Goal: Task Accomplishment & Management: Use online tool/utility

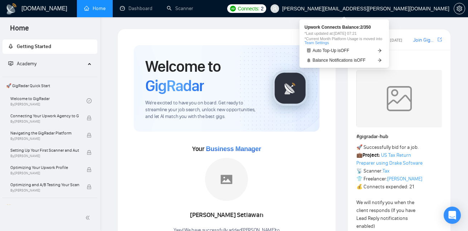
click at [260, 9] on span "Connects:" at bounding box center [248, 9] width 21 height 8
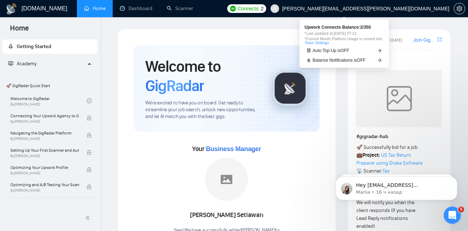
click at [260, 7] on span "Connects:" at bounding box center [248, 9] width 21 height 8
click at [332, 52] on span "Auto Top-Up is OFF" at bounding box center [331, 50] width 37 height 4
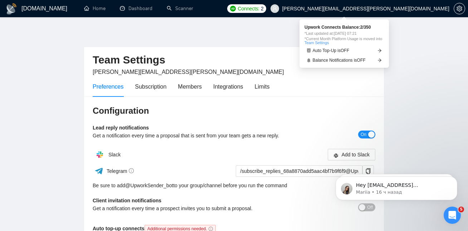
click at [260, 9] on span "Connects:" at bounding box center [248, 9] width 21 height 8
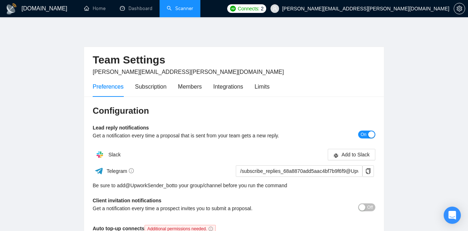
click at [184, 10] on link "Scanner" at bounding box center [180, 8] width 26 height 6
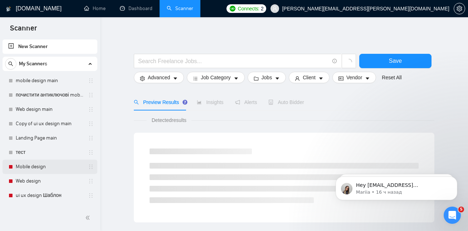
click at [48, 164] on link "Mobile design" at bounding box center [50, 166] width 68 height 14
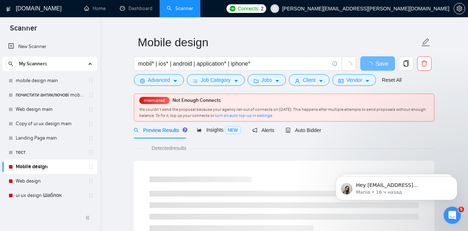
scroll to position [19, 0]
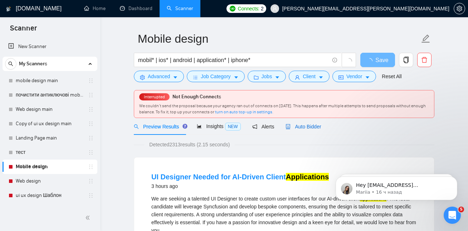
click at [303, 124] on span "Auto Bidder" at bounding box center [303, 127] width 35 height 6
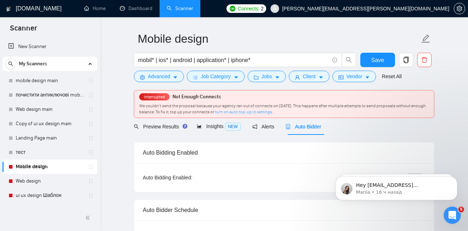
checkbox input "true"
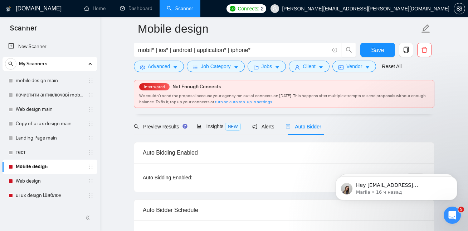
scroll to position [54, 0]
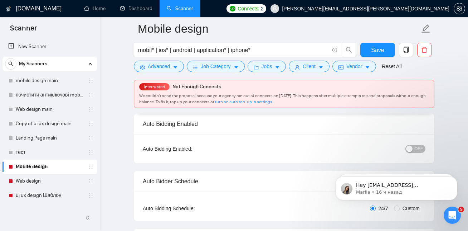
click at [417, 148] on span "OFF" at bounding box center [419, 149] width 9 height 8
click at [376, 48] on span "Save" at bounding box center [377, 49] width 13 height 9
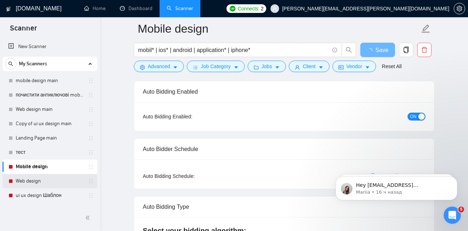
click at [52, 179] on link "Web design" at bounding box center [50, 181] width 68 height 14
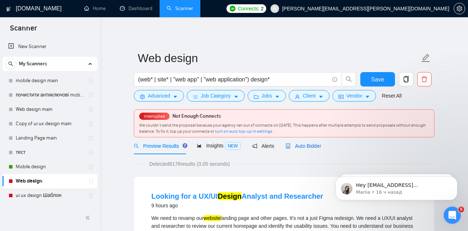
click at [305, 144] on span "Auto Bidder" at bounding box center [303, 146] width 35 height 6
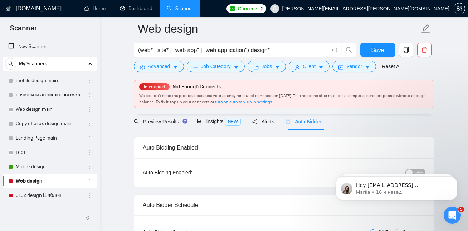
scroll to position [52, 0]
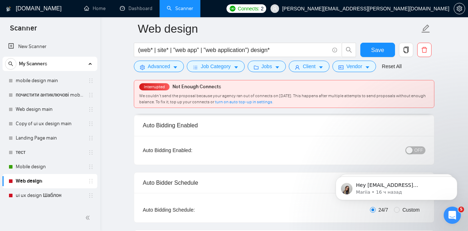
click at [414, 149] on button "OFF" at bounding box center [416, 150] width 20 height 8
click at [377, 50] on span "Save" at bounding box center [377, 49] width 13 height 9
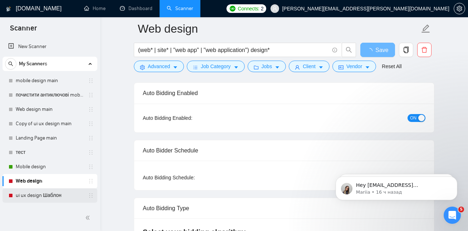
click at [46, 194] on link "ui ux design Шаблон" at bounding box center [50, 195] width 68 height 14
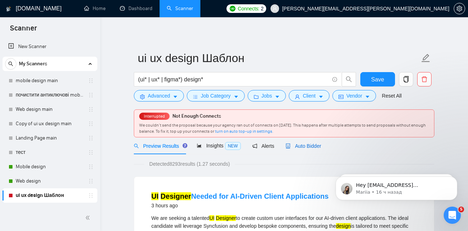
click at [313, 143] on span "Auto Bidder" at bounding box center [303, 146] width 35 height 6
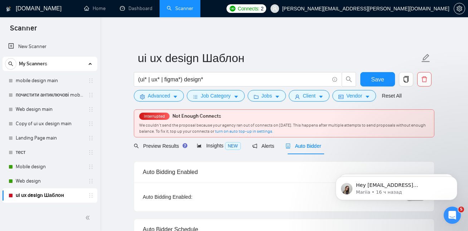
checkbox input "true"
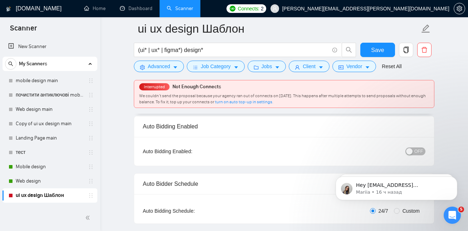
scroll to position [45, 0]
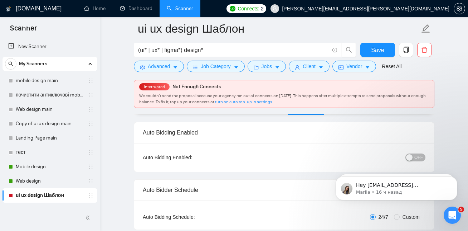
click at [414, 157] on button "OFF" at bounding box center [416, 157] width 20 height 8
click at [379, 47] on span "Save" at bounding box center [377, 49] width 13 height 9
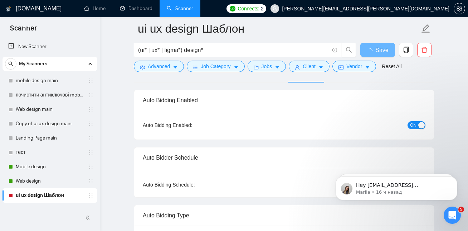
click at [260, 8] on span "Connects:" at bounding box center [248, 9] width 21 height 8
click at [260, 11] on span "Connects:" at bounding box center [248, 9] width 21 height 8
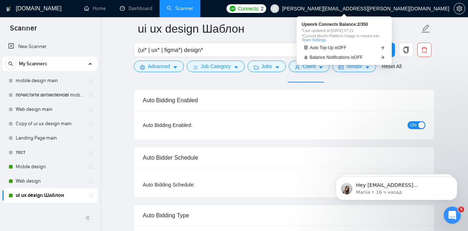
checkbox input "true"
click at [331, 23] on span "Upwork Connects Balance: 2 / 350" at bounding box center [344, 24] width 85 height 4
click at [365, 24] on span "Upwork Connects Balance: 2 / 350" at bounding box center [344, 24] width 85 height 4
click at [318, 40] on link "Team Settings" at bounding box center [314, 40] width 24 height 4
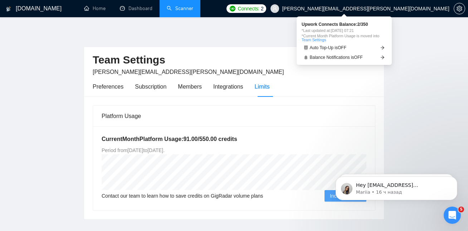
click at [264, 8] on span "2" at bounding box center [262, 9] width 3 height 8
click at [349, 57] on span "Balance Notifications is OFF" at bounding box center [336, 57] width 53 height 4
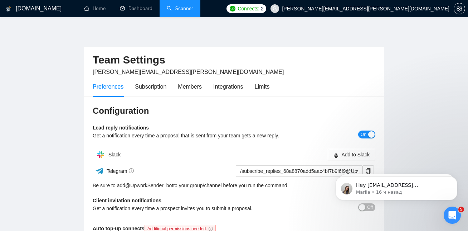
click at [182, 5] on link "Scanner" at bounding box center [180, 8] width 26 height 6
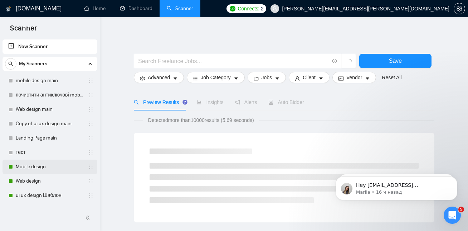
click at [40, 169] on link "Mobile design" at bounding box center [50, 166] width 68 height 14
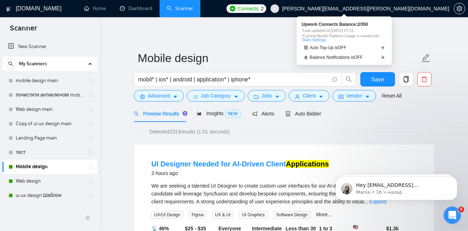
click at [260, 12] on span "Connects:" at bounding box center [248, 9] width 21 height 8
click at [362, 26] on span "Upwork Connects Balance: 2 / 350" at bounding box center [344, 24] width 85 height 4
click at [343, 27] on div "Upwork Connects Balance: 2 / 350 *Last updated at: 08 Sep 2025 07:21 *Current M…" at bounding box center [344, 31] width 85 height 19
click at [318, 40] on link "Team Settings" at bounding box center [314, 40] width 24 height 4
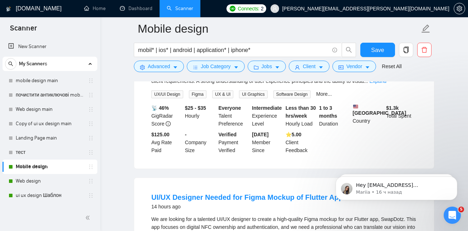
scroll to position [117, 0]
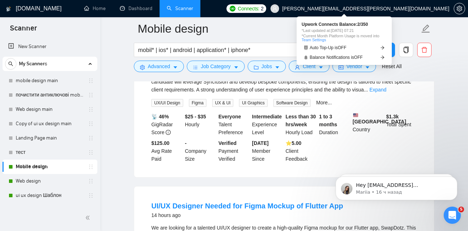
click at [260, 8] on span "Connects:" at bounding box center [248, 9] width 21 height 8
click at [347, 26] on span "Upwork Connects Balance: 2 / 350" at bounding box center [344, 24] width 85 height 4
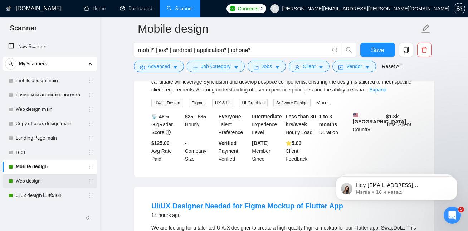
click at [48, 181] on link "Web design" at bounding box center [50, 181] width 68 height 14
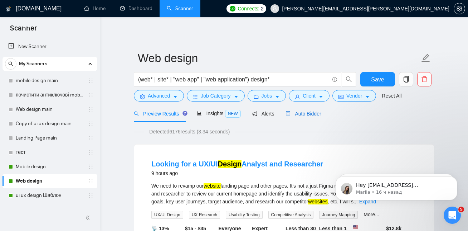
click at [305, 113] on span "Auto Bidder" at bounding box center [303, 114] width 35 height 6
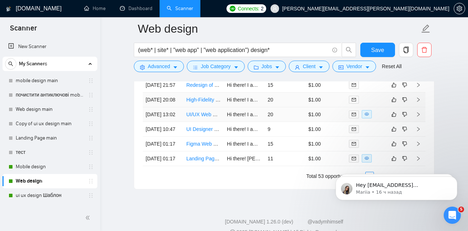
scroll to position [1856, 0]
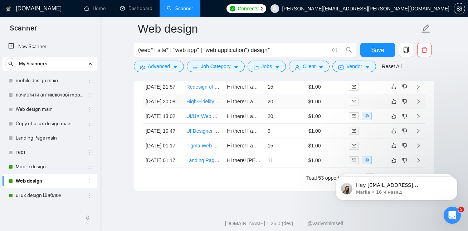
click at [203, 104] on link "High-Fidelity Wireframe Design for DTC Ecommerce Coffee Website" at bounding box center [263, 101] width 152 height 6
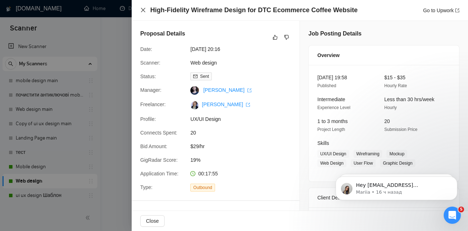
click at [142, 10] on icon "close" at bounding box center [143, 10] width 6 height 6
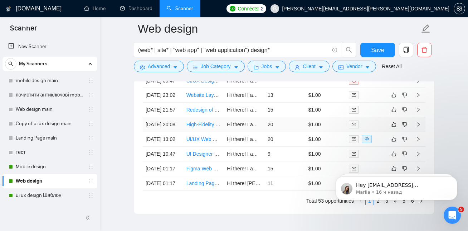
scroll to position [1833, 0]
click at [206, 113] on link "Redesign of Website Administration Page" at bounding box center [233, 110] width 92 height 6
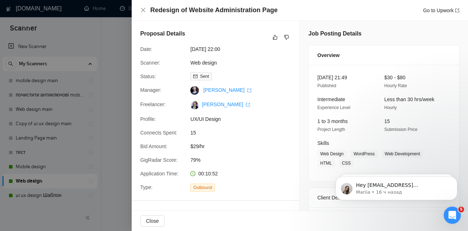
click at [104, 70] on div at bounding box center [234, 115] width 468 height 231
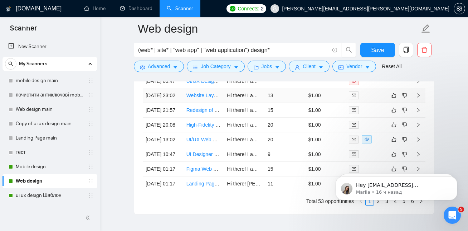
click at [203, 98] on link "Website Layout Redesign Needed" at bounding box center [225, 95] width 76 height 6
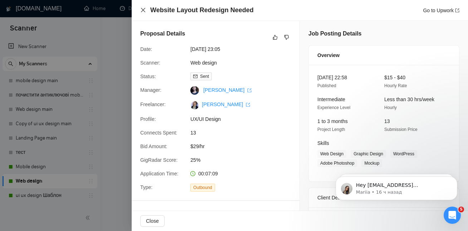
click at [141, 12] on icon "close" at bounding box center [143, 10] width 6 height 6
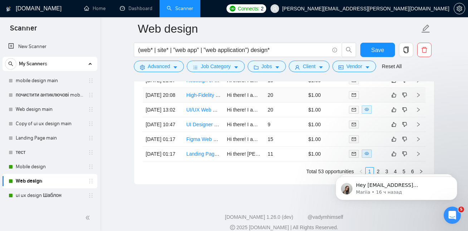
scroll to position [1865, 0]
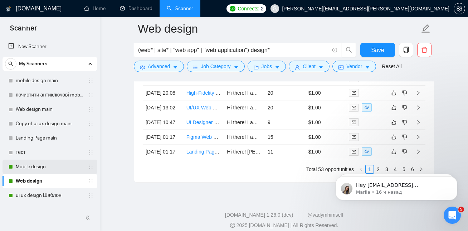
click at [40, 168] on link "Mobile design" at bounding box center [50, 166] width 68 height 14
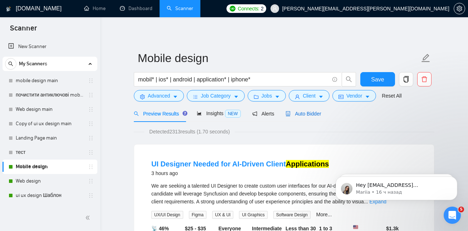
click at [317, 113] on span "Auto Bidder" at bounding box center [303, 114] width 35 height 6
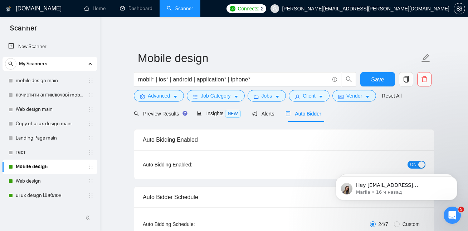
checkbox input "true"
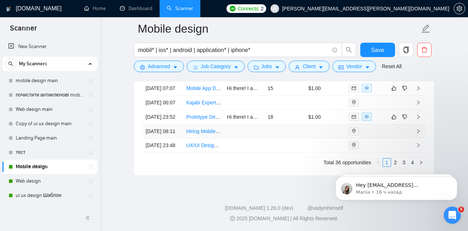
scroll to position [2045, 0]
click at [390, 167] on body "Hey ivan29lines@gmail.com, Looks like your Upwork agency 29Lines ran out of con…" at bounding box center [397, 186] width 138 height 44
click at [394, 163] on html "Hey ivan29lines@gmail.com, Looks like your Upwork agency 29Lines ran out of con…" at bounding box center [396, 186] width 143 height 50
click at [391, 162] on html "Hey ivan29lines@gmail.com, Looks like your Upwork agency 29Lines ran out of con…" at bounding box center [396, 186] width 143 height 50
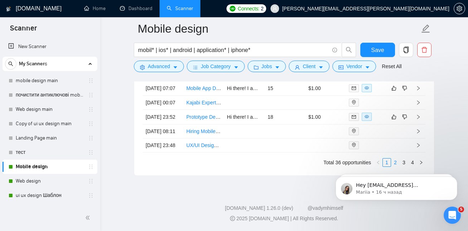
click at [395, 160] on link "2" at bounding box center [396, 162] width 8 height 8
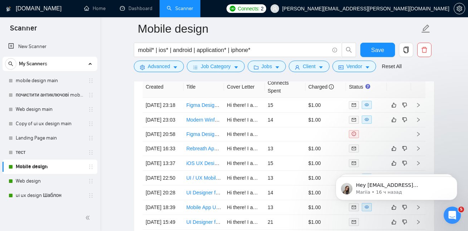
scroll to position [1891, 0]
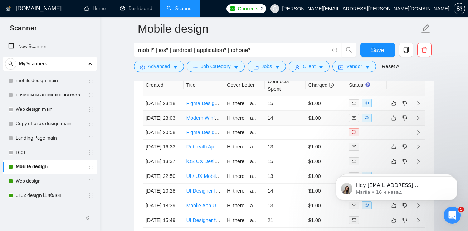
click at [209, 121] on link "Modern Winform UI Redesign in Visual Studio 2022" at bounding box center [244, 118] width 115 height 6
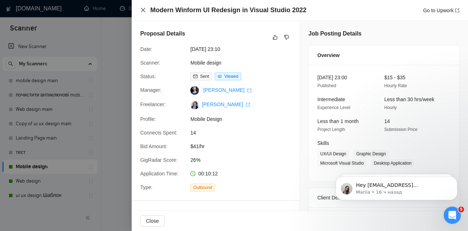
click at [143, 11] on icon "close" at bounding box center [143, 10] width 6 height 6
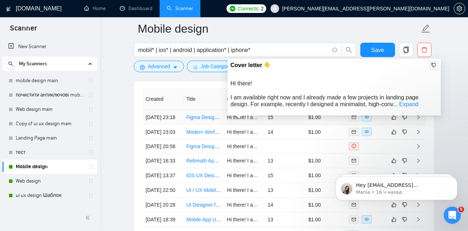
scroll to position [1876, 0]
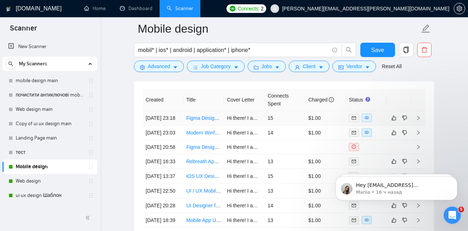
click at [197, 121] on link "Figma Designer for Premium Landing Pages" at bounding box center [236, 118] width 99 height 6
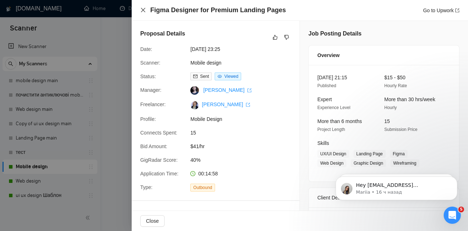
click at [144, 12] on icon "close" at bounding box center [143, 10] width 6 height 6
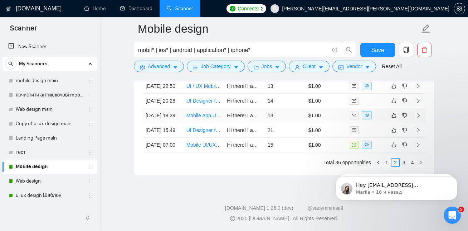
scroll to position [2053, 0]
click at [383, 163] on html "Hey ivan29lines@gmail.com, Looks like your Upwork agency 29Lines ran out of con…" at bounding box center [396, 186] width 143 height 50
click at [383, 162] on html "Hey ivan29lines@gmail.com, Looks like your Upwork agency 29Lines ran out of con…" at bounding box center [396, 186] width 143 height 50
click at [386, 160] on link "1" at bounding box center [387, 162] width 8 height 8
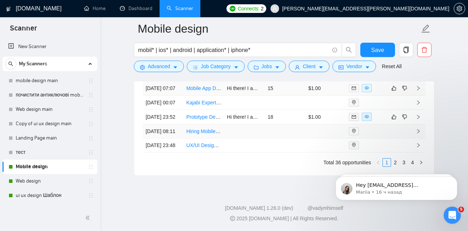
scroll to position [2011, 0]
click at [202, 120] on link "Prototype Development for Custom Audio Recording Device and Mobile App" at bounding box center [271, 117] width 169 height 6
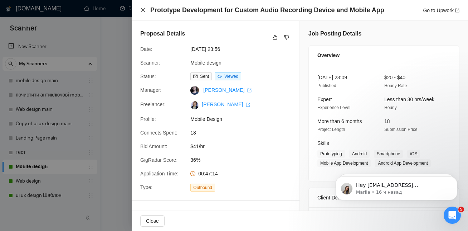
click at [144, 13] on icon "close" at bounding box center [143, 10] width 6 height 6
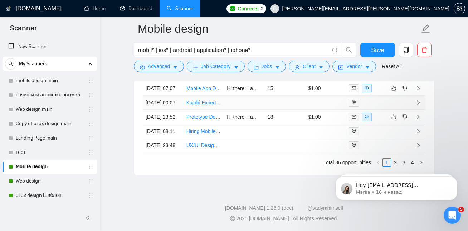
scroll to position [2021, 0]
click at [36, 196] on link "ui ux design Шаблон" at bounding box center [50, 195] width 68 height 14
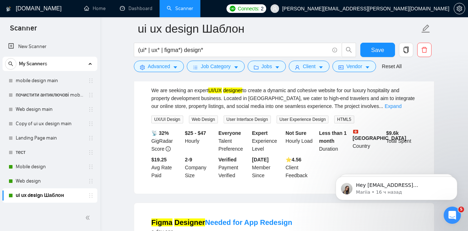
scroll to position [1162, 0]
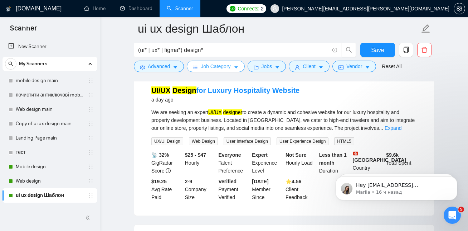
click at [239, 65] on icon "caret-down" at bounding box center [236, 67] width 5 height 5
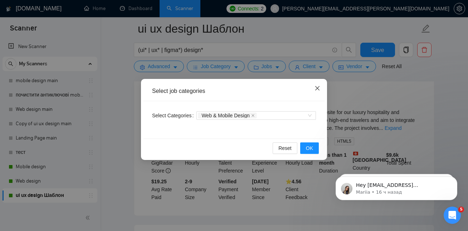
click at [320, 88] on icon "close" at bounding box center [318, 88] width 6 height 6
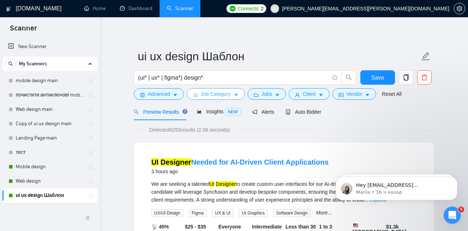
scroll to position [3, 0]
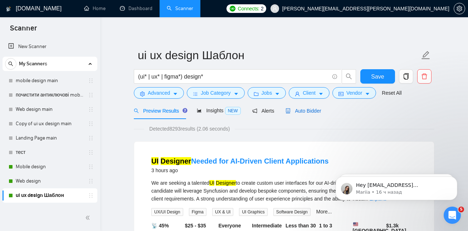
click at [313, 109] on span "Auto Bidder" at bounding box center [303, 111] width 35 height 6
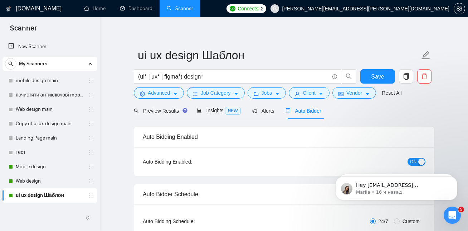
checkbox input "true"
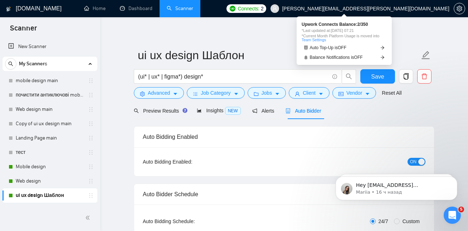
click at [260, 10] on span "Connects:" at bounding box center [248, 9] width 21 height 8
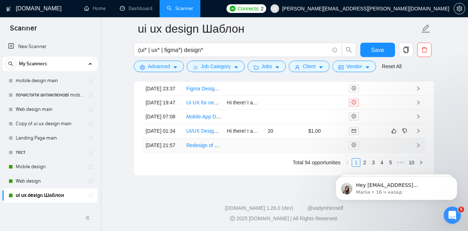
scroll to position [2053, 0]
click at [370, 162] on html "Hey ivan29lines@gmail.com, Looks like your Upwork agency 29Lines ran out of con…" at bounding box center [396, 186] width 143 height 50
click at [372, 161] on html "Hey ivan29lines@gmail.com, Looks like your Upwork agency 29Lines ran out of con…" at bounding box center [396, 186] width 143 height 50
click at [368, 161] on html "Hey ivan29lines@gmail.com, Looks like your Upwork agency 29Lines ran out of con…" at bounding box center [396, 186] width 143 height 50
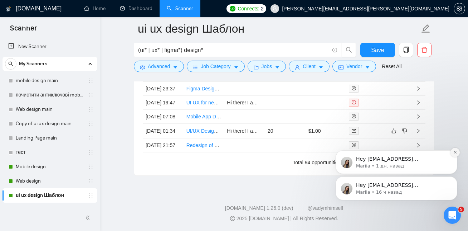
click at [454, 153] on icon "Dismiss notification" at bounding box center [456, 152] width 4 height 4
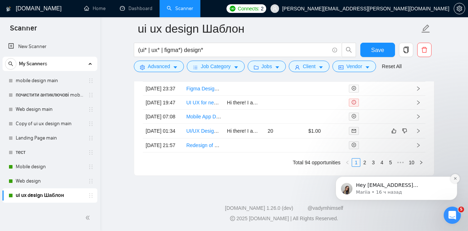
click at [456, 177] on icon "Dismiss notification" at bounding box center [456, 178] width 4 height 4
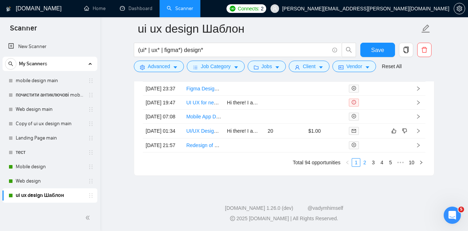
click at [366, 161] on link "2" at bounding box center [365, 162] width 8 height 8
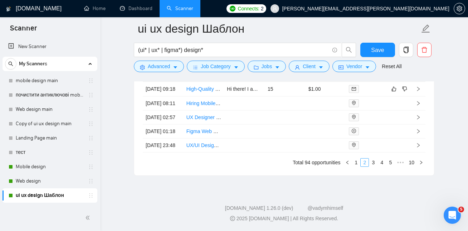
click at [362, 161] on link "2" at bounding box center [365, 162] width 8 height 8
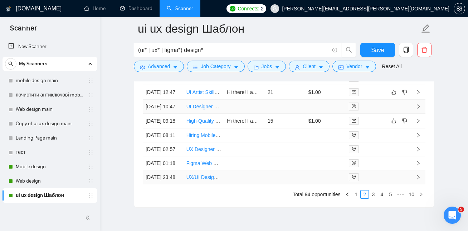
scroll to position [1942, 0]
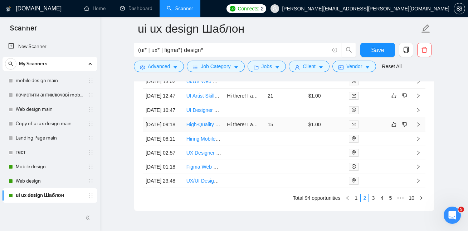
click at [205, 127] on link "High-Quality Medication Landing Page Design in Figma" at bounding box center [267, 124] width 161 height 6
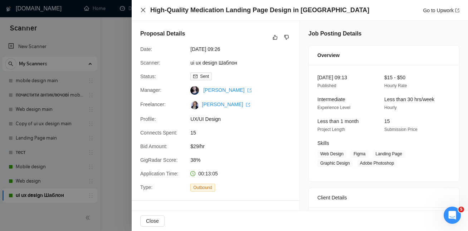
click at [145, 11] on icon "close" at bounding box center [143, 10] width 6 height 6
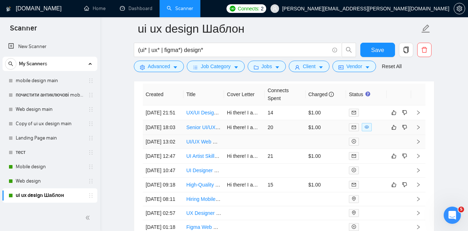
scroll to position [1881, 0]
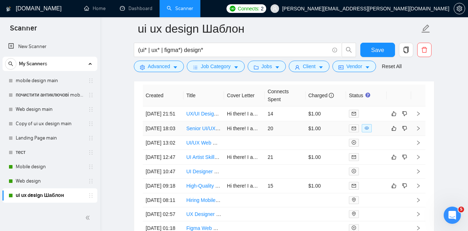
click at [206, 131] on link "Senior UI/UX Designer (Complex B2B SaaS / ERP / CRM Interfaces)" at bounding box center [263, 128] width 153 height 6
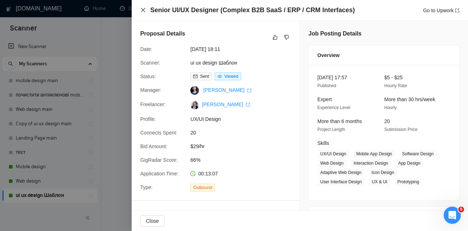
click at [143, 10] on icon "close" at bounding box center [143, 10] width 4 height 4
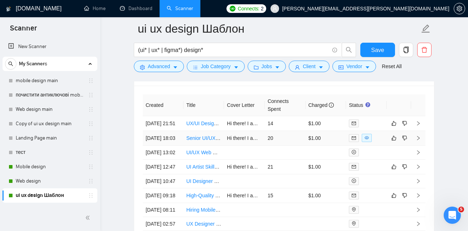
scroll to position [1870, 0]
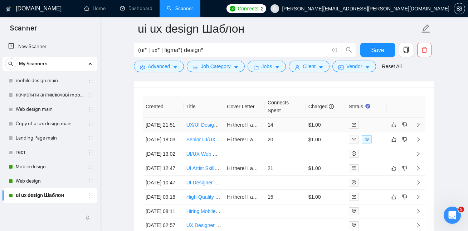
click at [205, 126] on link "UX/UI Designer - Conversational AI Interface" at bounding box center [237, 125] width 100 height 6
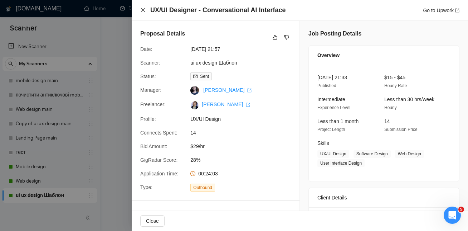
click at [144, 9] on icon "close" at bounding box center [143, 10] width 4 height 4
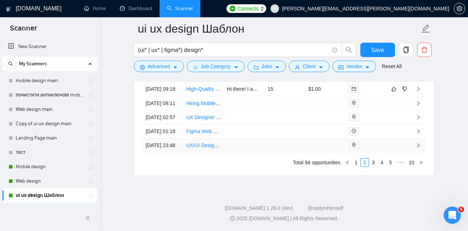
scroll to position [2053, 0]
click at [357, 161] on link "1" at bounding box center [356, 162] width 8 height 8
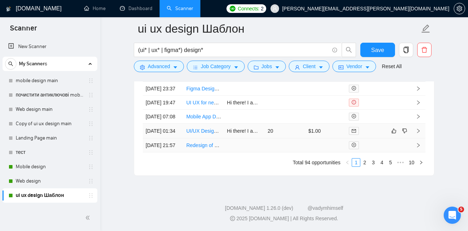
scroll to position [2033, 0]
click at [197, 134] on link "UI/UX Designer Needed for B2B AI Guided Selling Experience" at bounding box center [256, 131] width 138 height 6
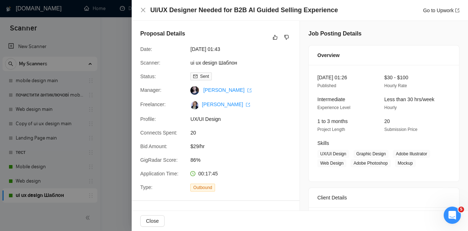
click at [144, 7] on div "UI/UX Designer Needed for B2B AI Guided Selling Experience Go to Upwork" at bounding box center [299, 10] width 319 height 9
click at [145, 11] on icon "close" at bounding box center [143, 10] width 6 height 6
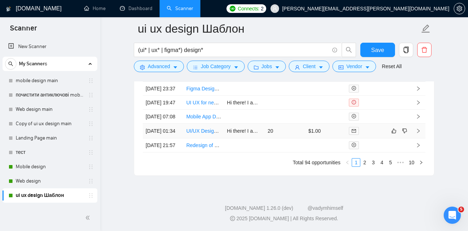
click at [201, 134] on link "UI/UX Designer Needed for B2B AI Guided Selling Experience" at bounding box center [256, 131] width 138 height 6
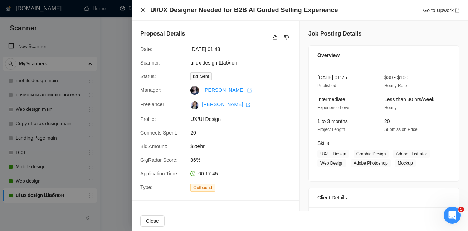
click at [143, 12] on icon "close" at bounding box center [143, 10] width 6 height 6
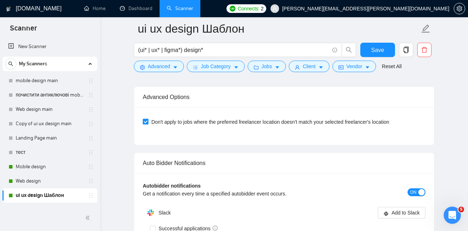
scroll to position [1619, 0]
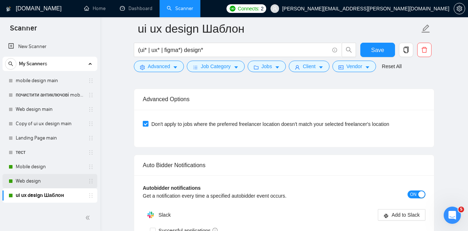
click at [27, 178] on link "Web design" at bounding box center [50, 181] width 68 height 14
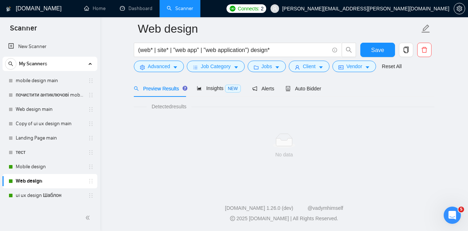
scroll to position [25, 0]
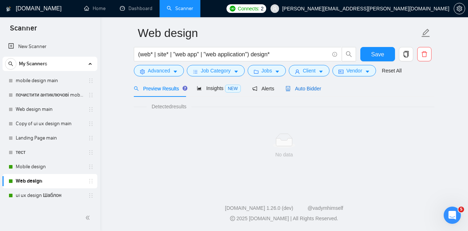
click at [312, 86] on span "Auto Bidder" at bounding box center [303, 89] width 35 height 6
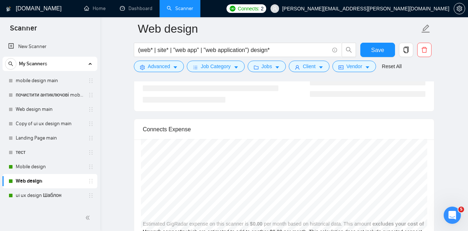
scroll to position [1445, 0]
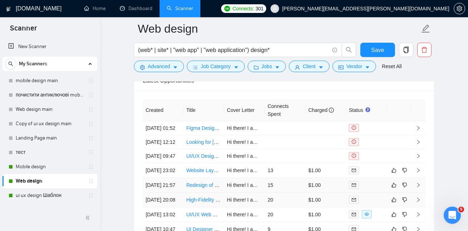
scroll to position [1756, 0]
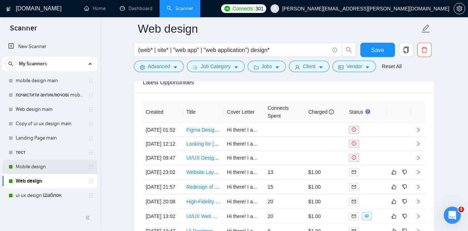
click at [39, 169] on link "Mobile design" at bounding box center [50, 166] width 68 height 14
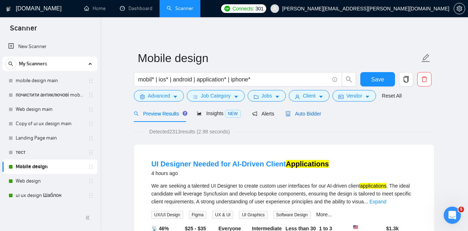
click at [309, 112] on span "Auto Bidder" at bounding box center [303, 114] width 35 height 6
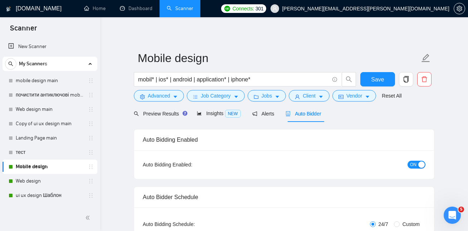
checkbox input "true"
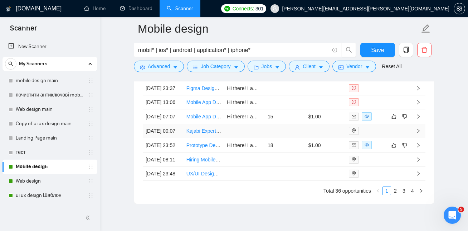
scroll to position [1947, 0]
click at [204, 120] on link "Mobile App Designer Needed for UI/UX Enhancements" at bounding box center [248, 117] width 122 height 6
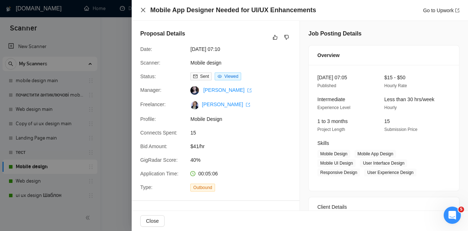
click at [144, 11] on icon "close" at bounding box center [143, 10] width 4 height 4
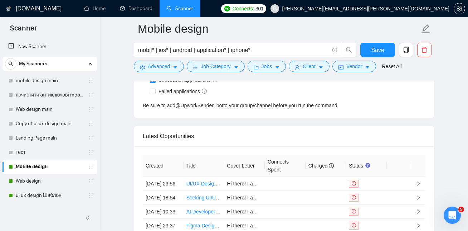
scroll to position [1804, 0]
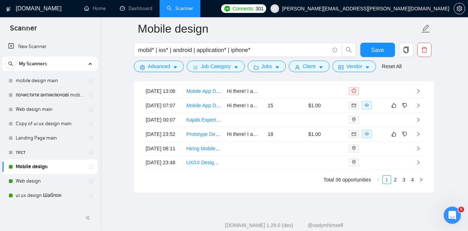
scroll to position [1959, 0]
click at [152, 66] on span "Advanced" at bounding box center [159, 66] width 22 height 8
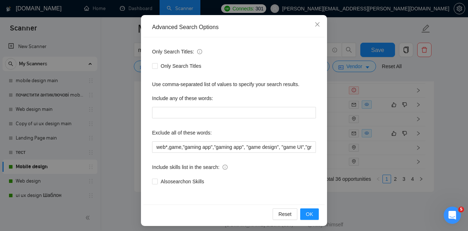
scroll to position [67, 0]
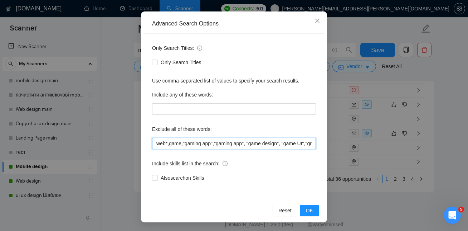
click at [169, 145] on input "web*,game,"gaming app","gaming app", "game design", "game UI","graphic designer…" at bounding box center [234, 143] width 164 height 11
click at [286, 144] on input "web*,game,"gaming app","gaming app", "game design", "game UI","graphic designer…" at bounding box center [234, 143] width 164 height 11
paste input "Unity UI","Unity implementation","UI sprites","Unity 3D","Unity game"""
type input "web*,game,"gaming app","gaming app", "game design", "Unity UI","Unity implement…"
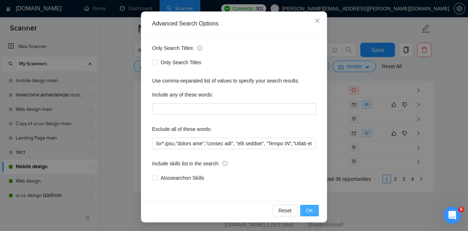
click at [309, 209] on span "OK" at bounding box center [309, 210] width 7 height 8
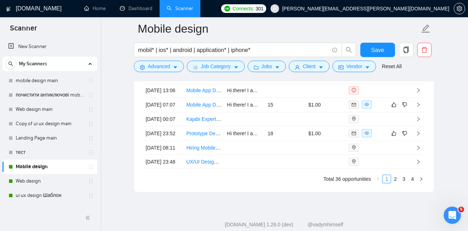
scroll to position [32, 0]
click at [378, 45] on span "Save" at bounding box center [377, 49] width 13 height 9
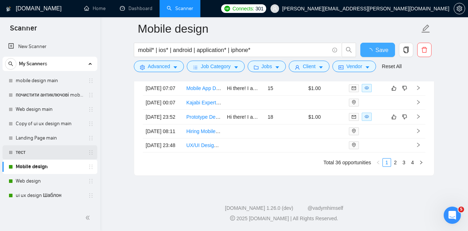
checkbox input "true"
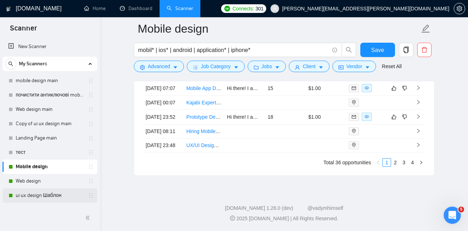
click at [36, 191] on link "ui ux design Шаблон" at bounding box center [50, 195] width 68 height 14
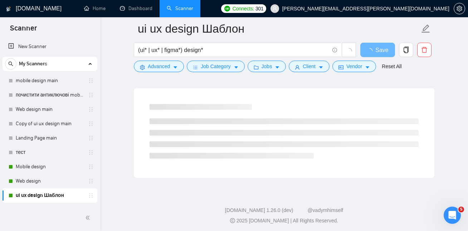
scroll to position [450, 0]
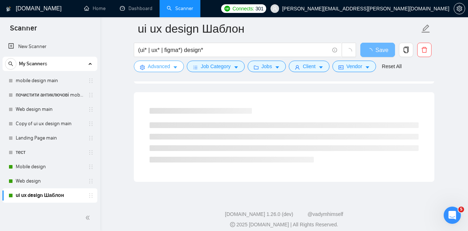
click at [161, 68] on span "Advanced" at bounding box center [159, 66] width 22 height 8
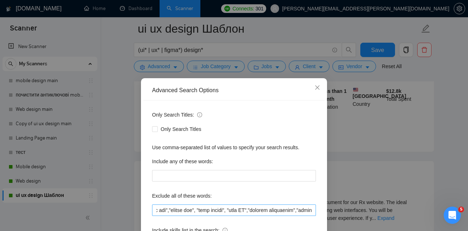
scroll to position [0, 57]
click at [274, 211] on input "text" at bounding box center [234, 209] width 164 height 11
paste input "Unity UI","Unity implementation","UI sprites","Unity 3D","Unity game"""
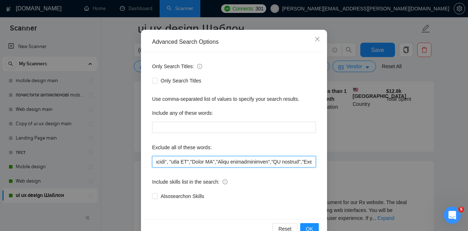
scroll to position [67, 0]
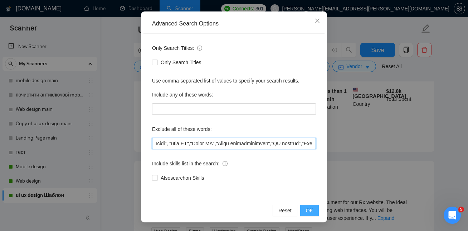
type input ""no agencies",game,"gaming app","gaming app", "game design", "game UI","Unity U…"
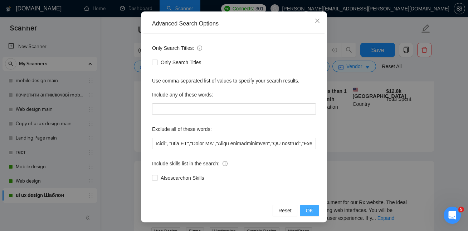
scroll to position [0, 0]
click at [310, 209] on span "OK" at bounding box center [309, 210] width 7 height 8
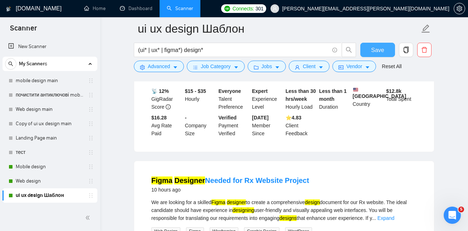
click at [379, 43] on button "Save" at bounding box center [378, 50] width 35 height 14
click at [52, 181] on link "Web design" at bounding box center [50, 181] width 68 height 14
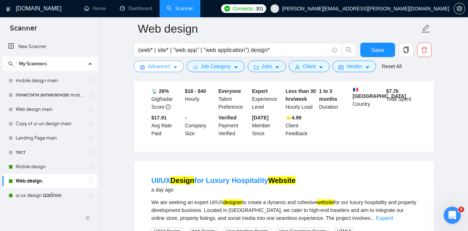
click at [170, 64] on span "Advanced" at bounding box center [159, 66] width 22 height 8
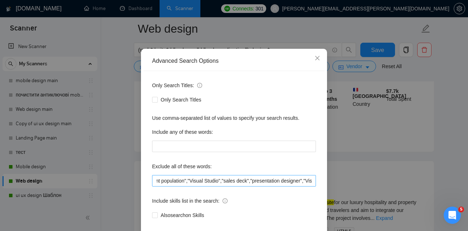
scroll to position [0, 65]
click at [256, 180] on input "mobile*,"no agencies","content population","Visual Studio","sales deck","presen…" at bounding box center [234, 180] width 164 height 11
paste input "Unity UI","Unity implementation","UI sprites","Unity 3D","Unity game"""
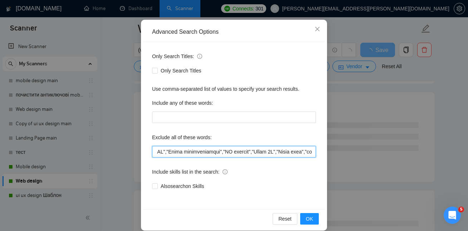
scroll to position [67, 0]
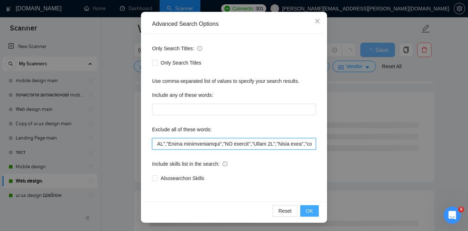
type input "mobile*,"no agencies","content population","Visual Studio","sales deck","Unity …"
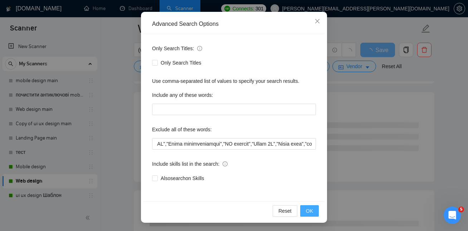
scroll to position [0, 0]
click at [311, 207] on span "OK" at bounding box center [309, 211] width 7 height 8
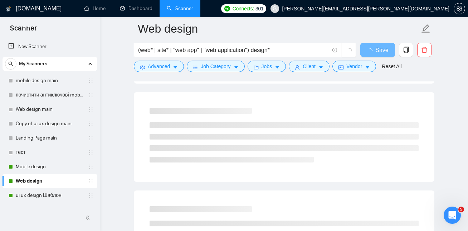
scroll to position [32, 0]
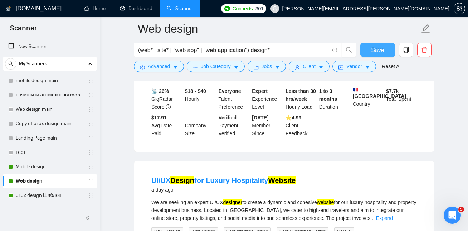
click at [376, 51] on span "Save" at bounding box center [377, 49] width 13 height 9
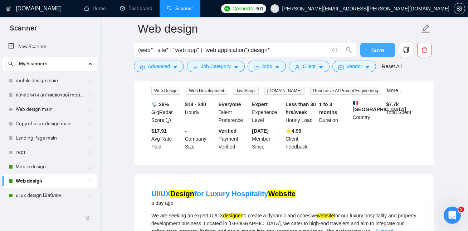
scroll to position [413, 0]
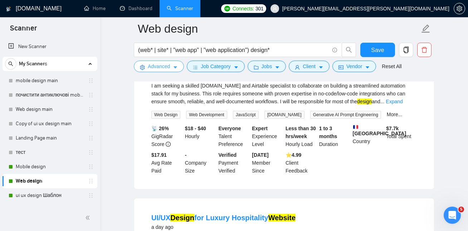
click at [177, 68] on icon "caret-down" at bounding box center [175, 67] width 5 height 5
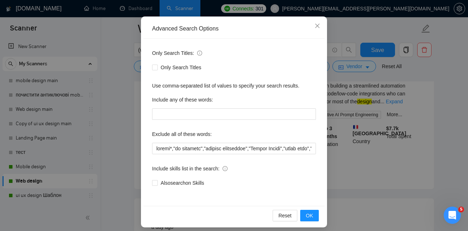
scroll to position [67, 0]
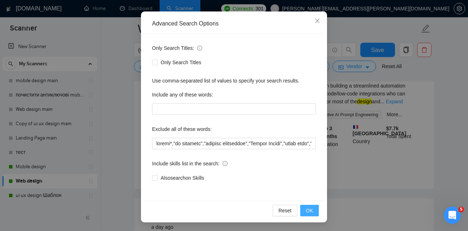
click at [308, 211] on span "OK" at bounding box center [309, 210] width 7 height 8
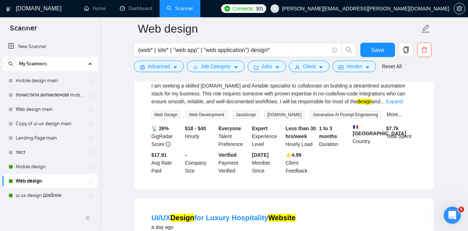
scroll to position [32, 0]
click at [373, 50] on span "Save" at bounding box center [377, 49] width 13 height 9
click at [41, 194] on link "ui ux design Шаблон" at bounding box center [50, 195] width 68 height 14
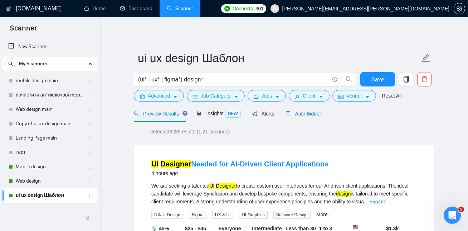
click at [307, 111] on span "Auto Bidder" at bounding box center [303, 114] width 35 height 6
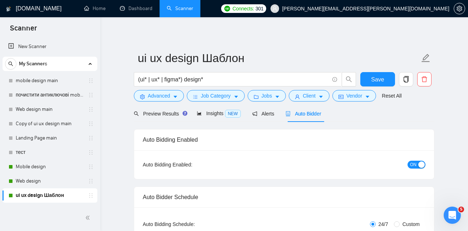
checkbox input "true"
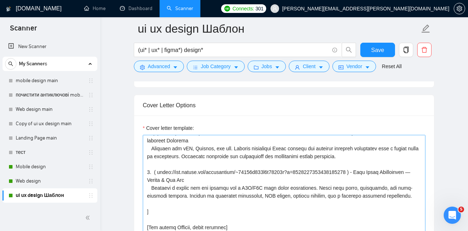
scroll to position [761, 0]
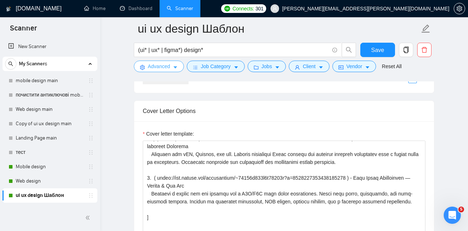
click at [179, 67] on button "Advanced" at bounding box center [159, 66] width 50 height 11
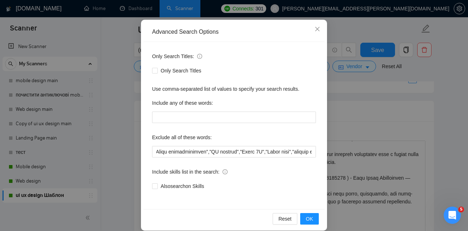
scroll to position [67, 0]
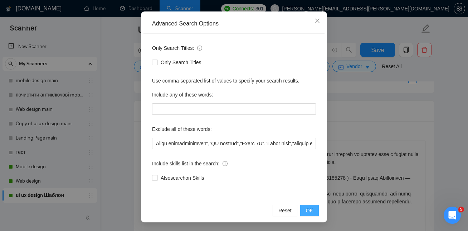
click at [307, 209] on span "OK" at bounding box center [309, 210] width 7 height 8
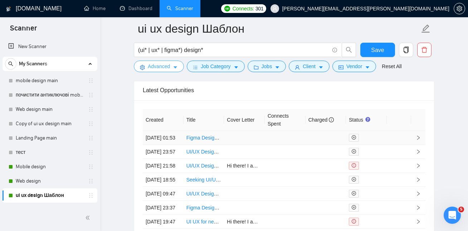
scroll to position [1848, 0]
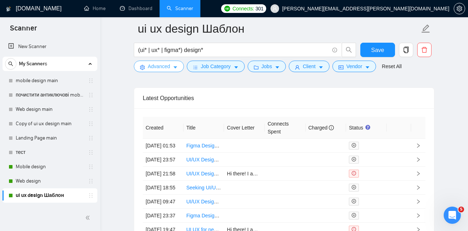
click at [168, 67] on span "Advanced" at bounding box center [159, 66] width 22 height 8
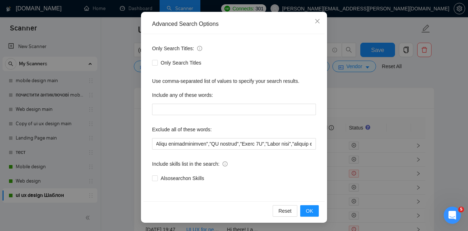
scroll to position [67, 0]
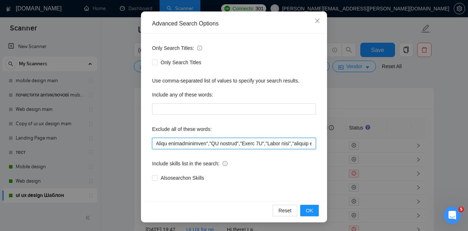
click at [215, 144] on input "text" at bounding box center [234, 143] width 164 height 11
click at [235, 144] on input "text" at bounding box center [234, 143] width 164 height 11
paste input "graphic designer for","graphic design for","developer for","web developer for",…"
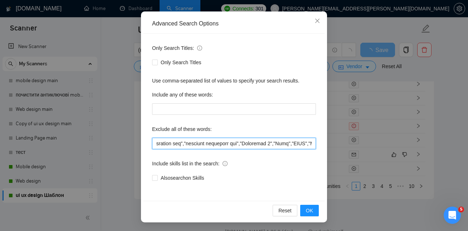
scroll to position [0, 1163]
type input ""no agencies",game,"gaming app","gaming app", "game design", "game UI","Unity U…"
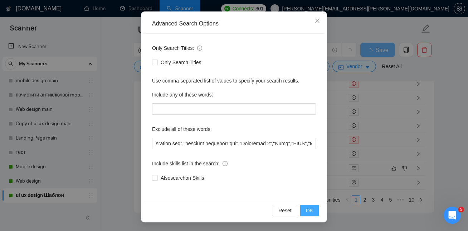
scroll to position [0, 0]
click at [309, 208] on span "OK" at bounding box center [309, 210] width 7 height 8
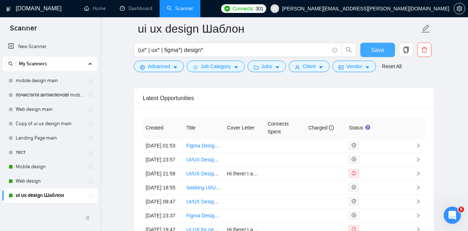
click at [379, 49] on span "Save" at bounding box center [377, 49] width 13 height 9
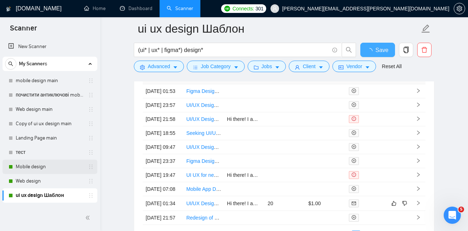
checkbox input "true"
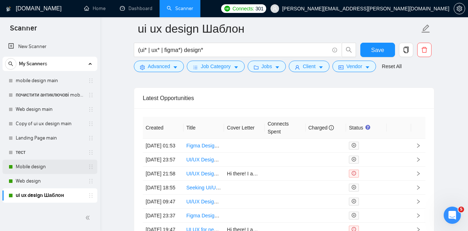
click at [30, 166] on link "Mobile design" at bounding box center [50, 166] width 68 height 14
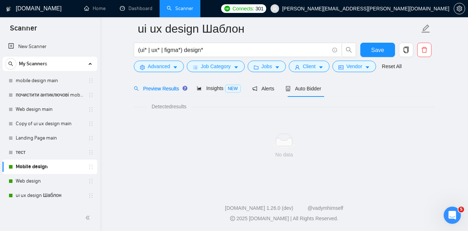
scroll to position [456, 0]
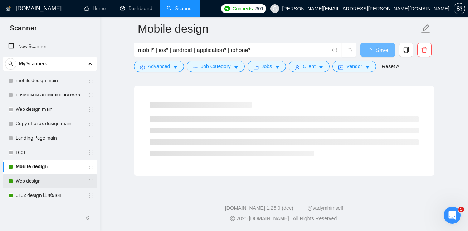
click at [33, 182] on link "Web design" at bounding box center [50, 181] width 68 height 14
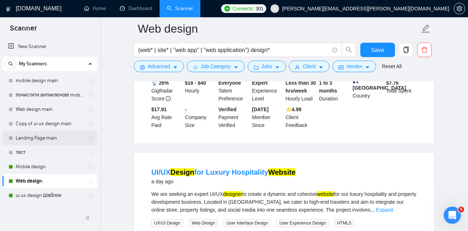
scroll to position [460, 0]
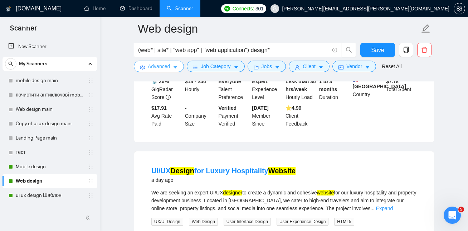
click at [172, 66] on button "Advanced" at bounding box center [159, 66] width 50 height 11
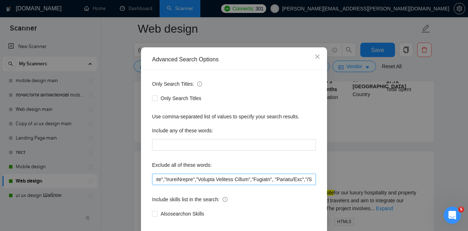
scroll to position [0, 375]
click at [262, 185] on input "text" at bounding box center [234, 178] width 164 height 11
paste input "graphic designer for","graphic design for","developer for","web developer for",…"
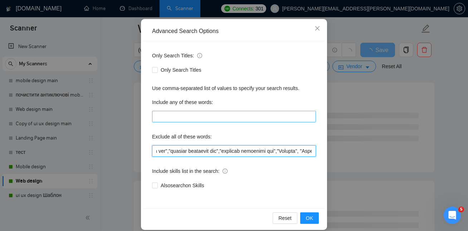
scroll to position [67, 0]
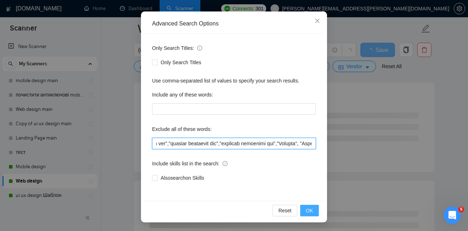
type input "mobile*,"no agencies","content population","Visual Studio","sales deck","Unity …"
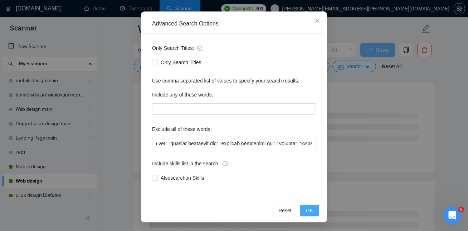
scroll to position [0, 0]
click at [313, 207] on span "OK" at bounding box center [309, 210] width 7 height 8
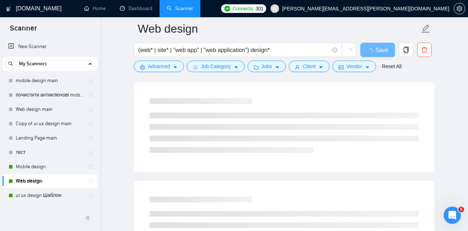
scroll to position [32, 0]
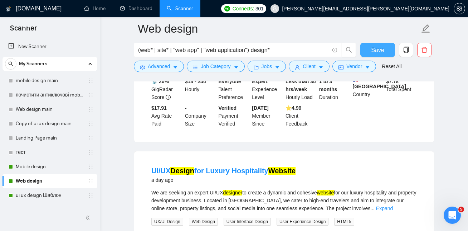
click at [380, 49] on span "Save" at bounding box center [377, 49] width 13 height 9
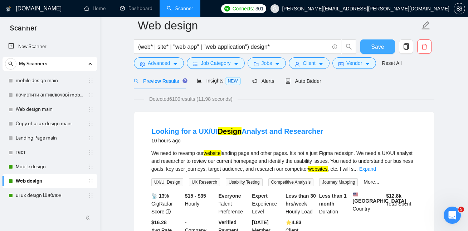
scroll to position [0, 0]
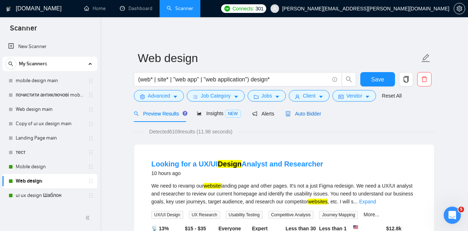
click at [307, 114] on span "Auto Bidder" at bounding box center [303, 114] width 35 height 6
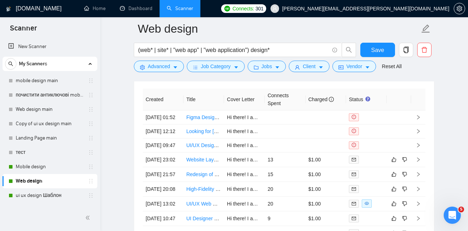
scroll to position [1753, 0]
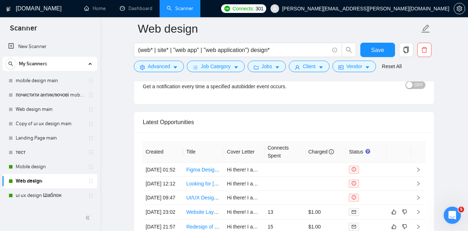
scroll to position [1713, 0]
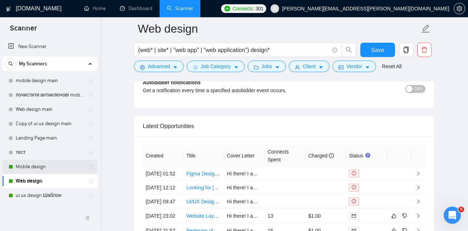
click at [38, 166] on link "Mobile design" at bounding box center [50, 166] width 68 height 14
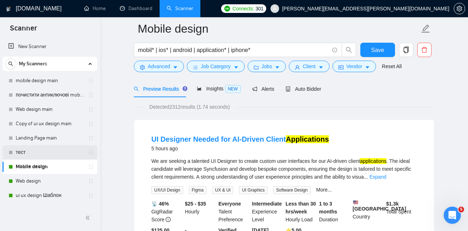
scroll to position [46, 0]
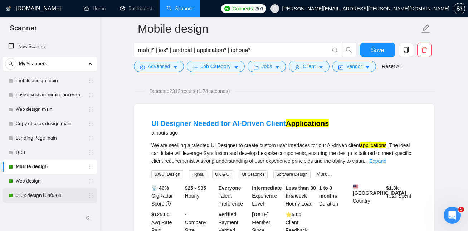
click at [44, 193] on link "ui ux design Шаблон" at bounding box center [50, 195] width 68 height 14
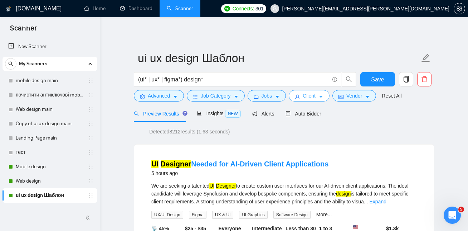
click at [307, 95] on span "Client" at bounding box center [309, 96] width 13 height 8
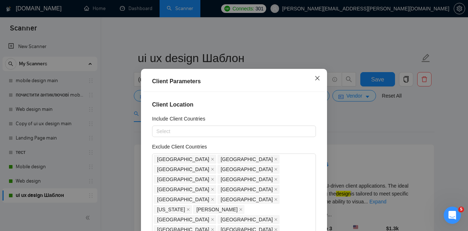
click at [320, 76] on span "Close" at bounding box center [317, 78] width 19 height 19
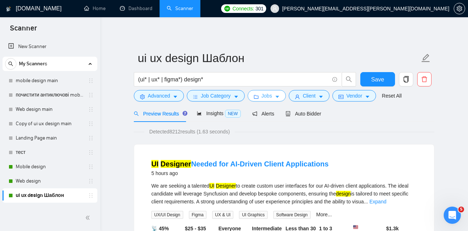
click at [272, 96] on span "Jobs" at bounding box center [267, 96] width 11 height 8
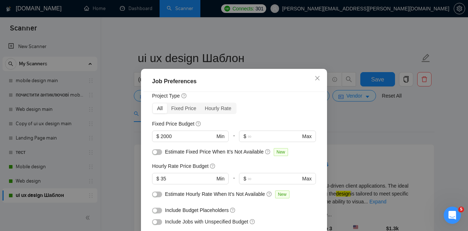
scroll to position [25, 0]
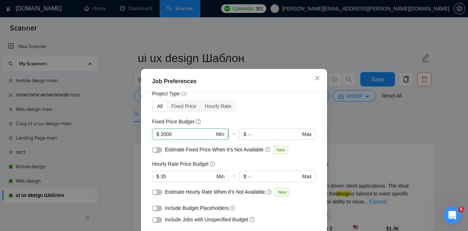
click at [195, 135] on input "2000" at bounding box center [188, 134] width 54 height 8
type input "2"
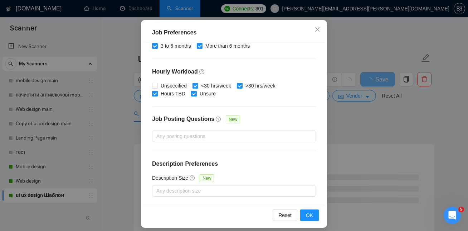
scroll to position [54, 0]
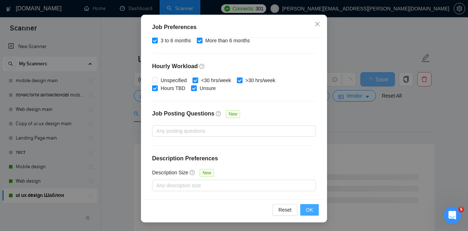
type input "1000"
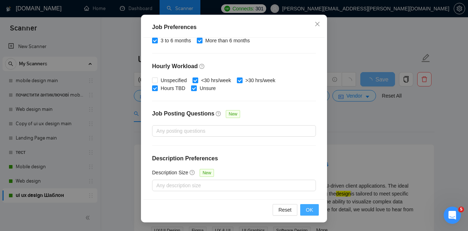
click at [309, 209] on span "OK" at bounding box center [309, 210] width 7 height 8
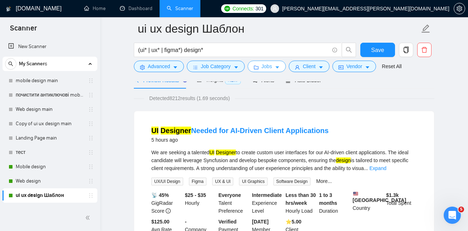
scroll to position [0, 0]
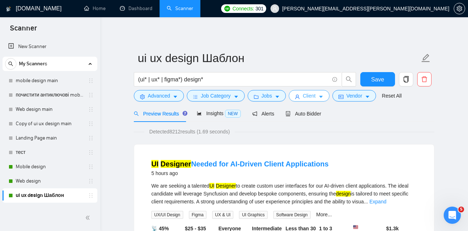
click at [316, 93] on span "Client" at bounding box center [309, 96] width 13 height 8
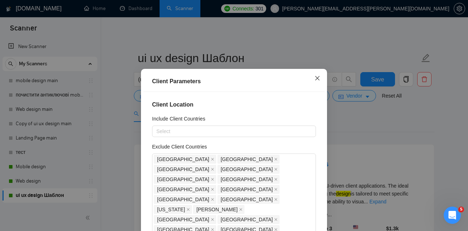
click at [316, 79] on icon "close" at bounding box center [317, 78] width 4 height 4
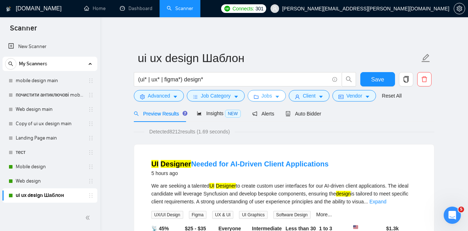
click at [279, 96] on icon "caret-down" at bounding box center [278, 97] width 4 height 2
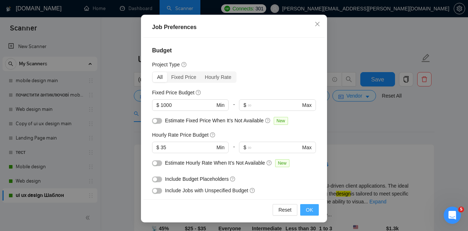
click at [315, 205] on button "OK" at bounding box center [309, 209] width 19 height 11
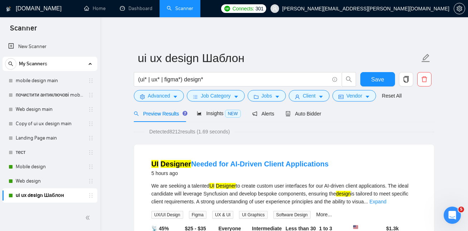
scroll to position [28, 0]
click at [373, 80] on span "Save" at bounding box center [377, 79] width 13 height 9
click at [45, 180] on link "Web design" at bounding box center [50, 181] width 68 height 14
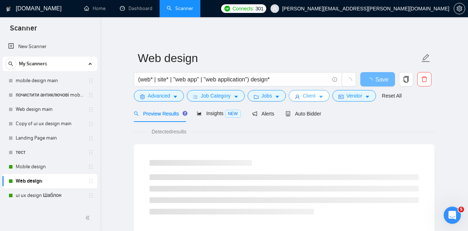
click at [316, 97] on span "Client" at bounding box center [309, 96] width 13 height 8
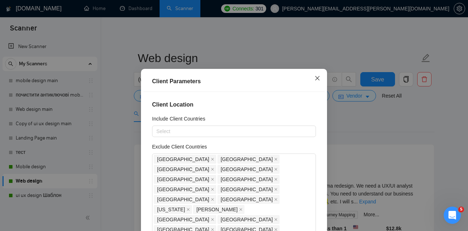
click at [320, 81] on icon "close" at bounding box center [318, 78] width 6 height 6
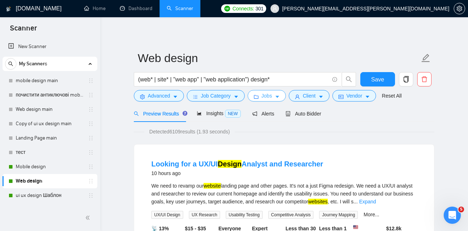
click at [276, 96] on button "Jobs" at bounding box center [267, 95] width 39 height 11
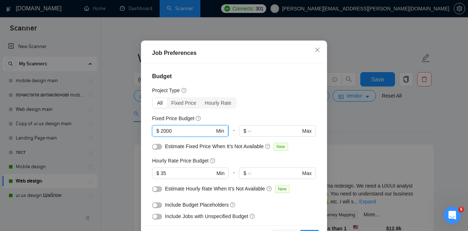
click at [184, 135] on input "2000" at bounding box center [188, 131] width 54 height 8
type input "2"
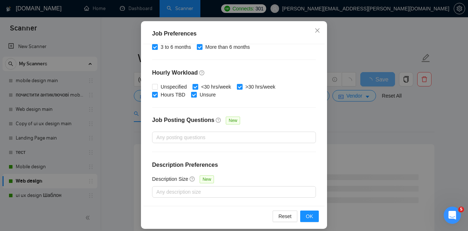
scroll to position [54, 0]
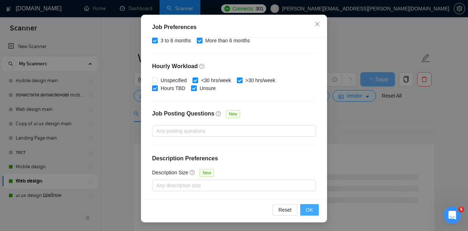
type input "1000"
click at [309, 208] on span "OK" at bounding box center [309, 210] width 7 height 8
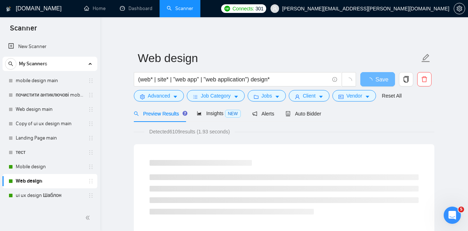
scroll to position [28, 0]
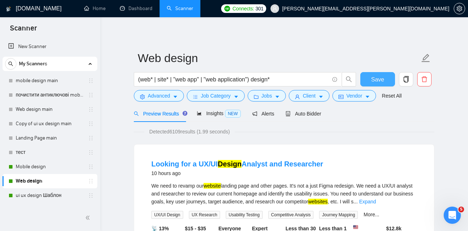
click at [372, 74] on button "Save" at bounding box center [378, 79] width 35 height 14
click at [56, 169] on link "Mobile design" at bounding box center [50, 166] width 68 height 14
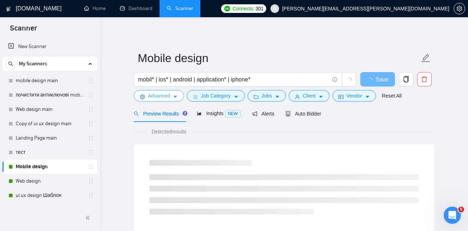
click at [166, 97] on span "Advanced" at bounding box center [159, 96] width 22 height 8
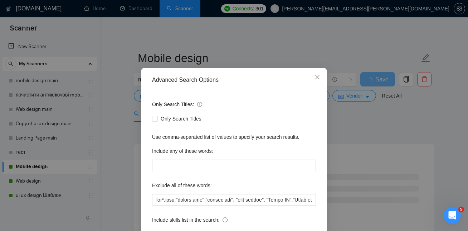
scroll to position [20, 0]
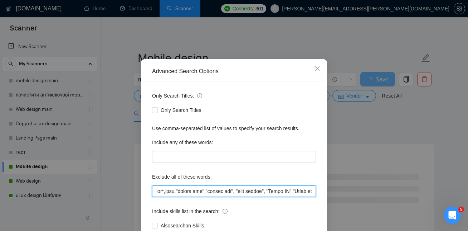
click at [184, 191] on input "text" at bounding box center [234, 190] width 164 height 11
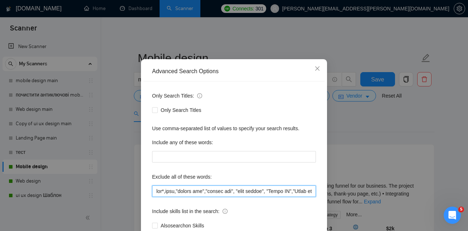
paste input "hardware development",""
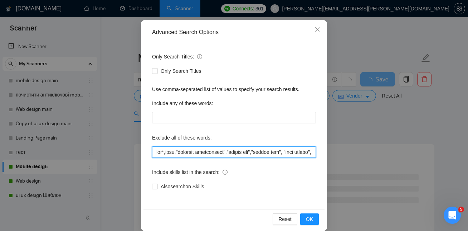
scroll to position [67, 0]
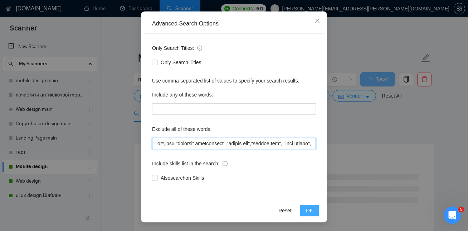
type input "web*,game,"hardware development","gaming app","gaming app", "game design", "Uni…"
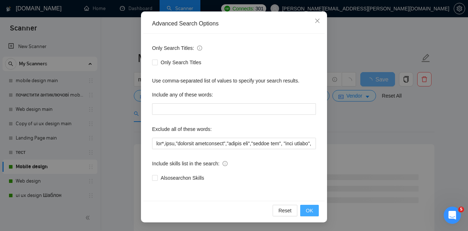
click at [313, 209] on span "OK" at bounding box center [309, 210] width 7 height 8
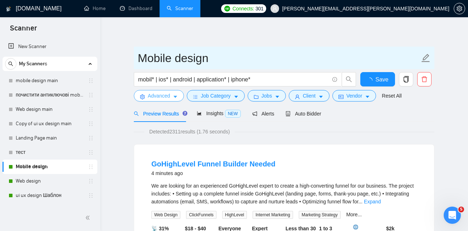
scroll to position [0, 0]
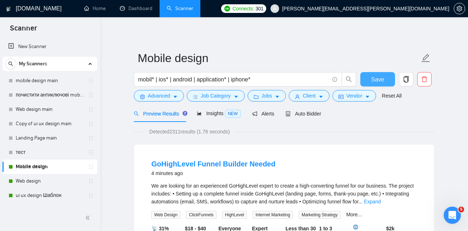
click at [380, 77] on span "Save" at bounding box center [377, 79] width 13 height 9
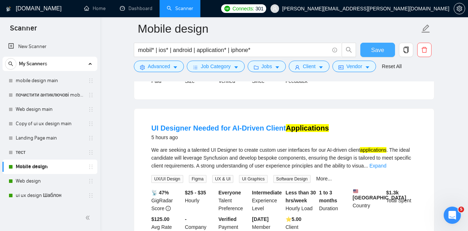
scroll to position [196, 0]
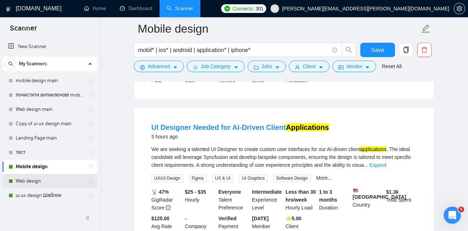
click at [53, 179] on link "Web design" at bounding box center [50, 181] width 68 height 14
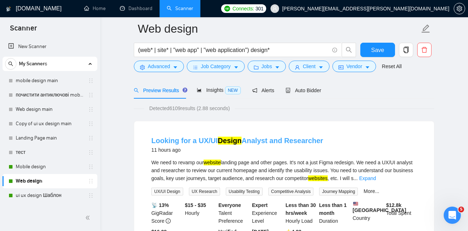
scroll to position [37, 0]
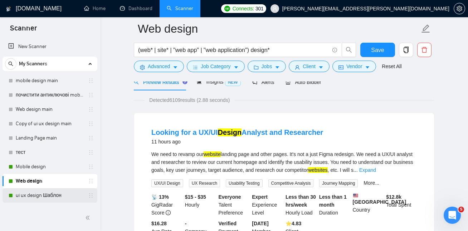
click at [39, 192] on link "ui ux design Шаблон" at bounding box center [50, 195] width 68 height 14
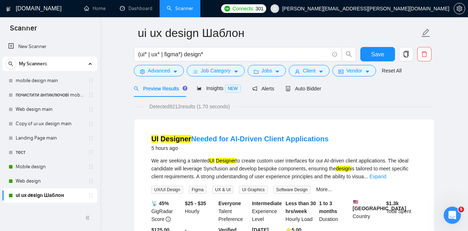
scroll to position [32, 0]
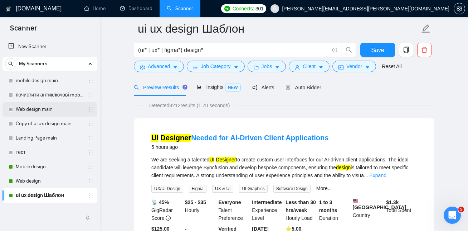
click at [42, 110] on link "Web design main" at bounding box center [50, 109] width 68 height 14
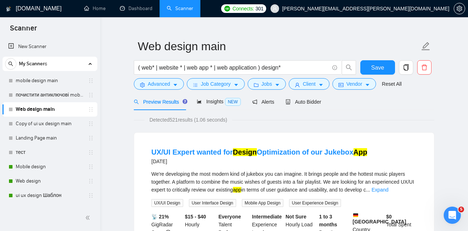
scroll to position [8, 0]
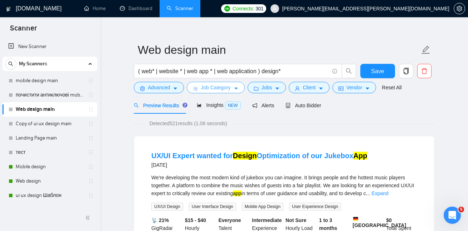
click at [233, 87] on button "Job Category" at bounding box center [216, 87] width 58 height 11
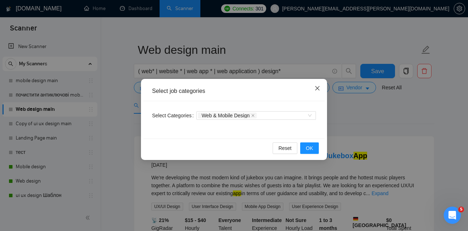
click at [318, 90] on icon "close" at bounding box center [318, 88] width 6 height 6
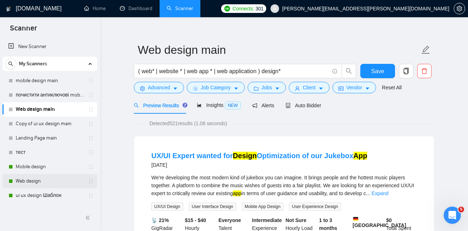
click at [44, 183] on link "Web design" at bounding box center [50, 181] width 68 height 14
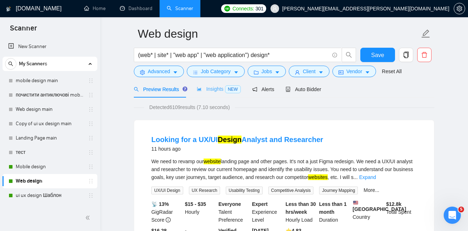
scroll to position [27, 0]
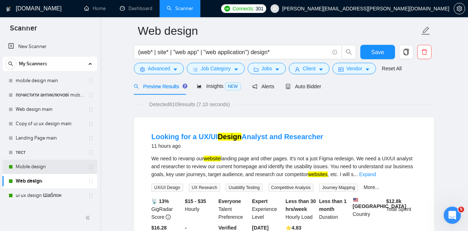
click at [42, 166] on link "Mobile design" at bounding box center [50, 166] width 68 height 14
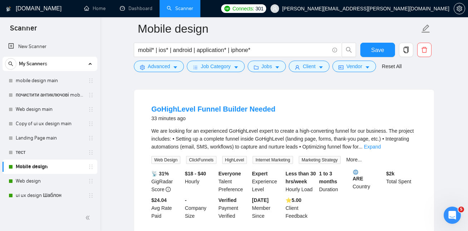
scroll to position [48, 0]
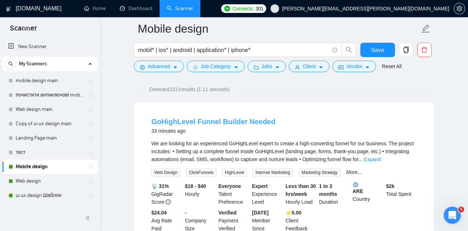
click at [227, 121] on link "GoHighLevel Funnel Builder Needed" at bounding box center [213, 121] width 124 height 8
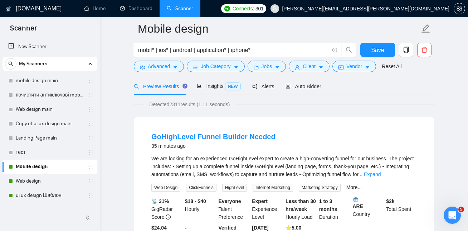
scroll to position [7, 0]
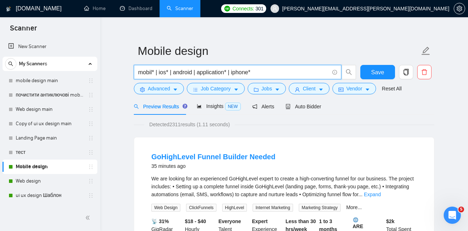
drag, startPoint x: 262, startPoint y: 72, endPoint x: 138, endPoint y: 69, distance: 124.3
click at [138, 69] on input "mobil* | ios* | android | application* | iphone*" at bounding box center [233, 72] width 191 height 9
click at [276, 71] on input "mobil* | ios* | android | application* | iphone*" at bounding box center [233, 72] width 191 height 9
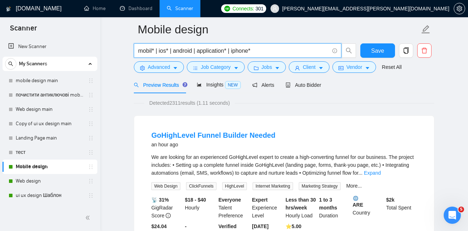
scroll to position [0, 0]
